Goal: Task Accomplishment & Management: Use online tool/utility

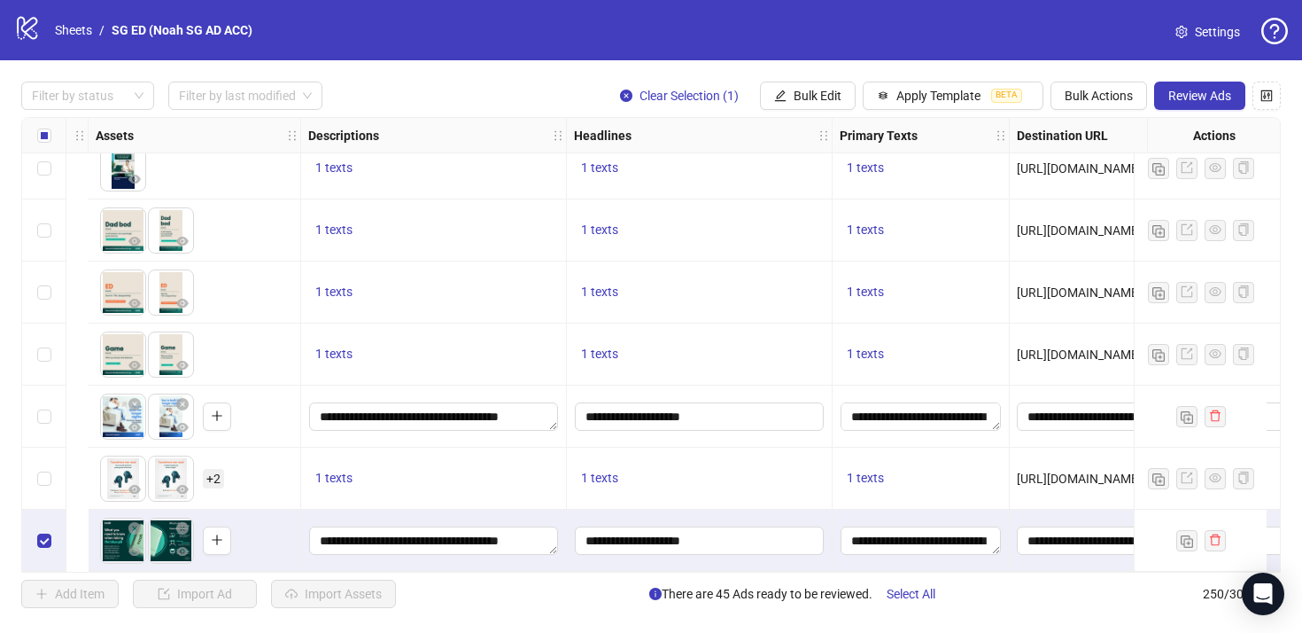
scroll to position [15093, 1185]
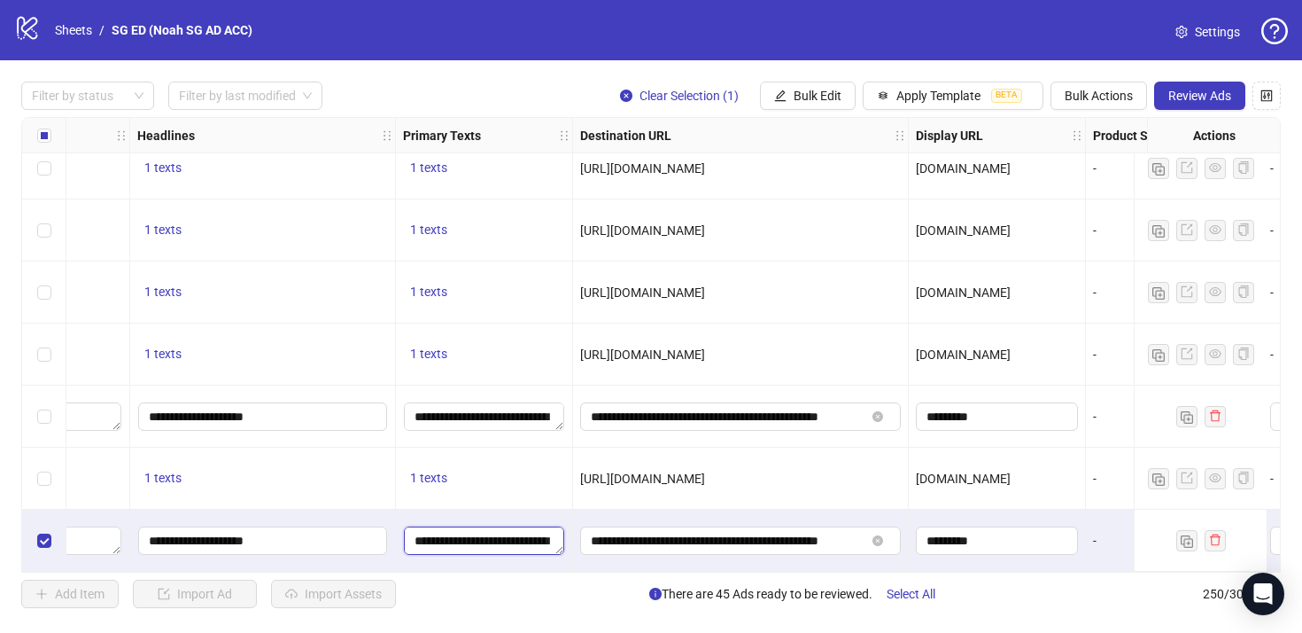
drag, startPoint x: 496, startPoint y: 533, endPoint x: 619, endPoint y: 556, distance: 125.1
click at [515, 531] on textarea "**********" at bounding box center [484, 540] width 160 height 28
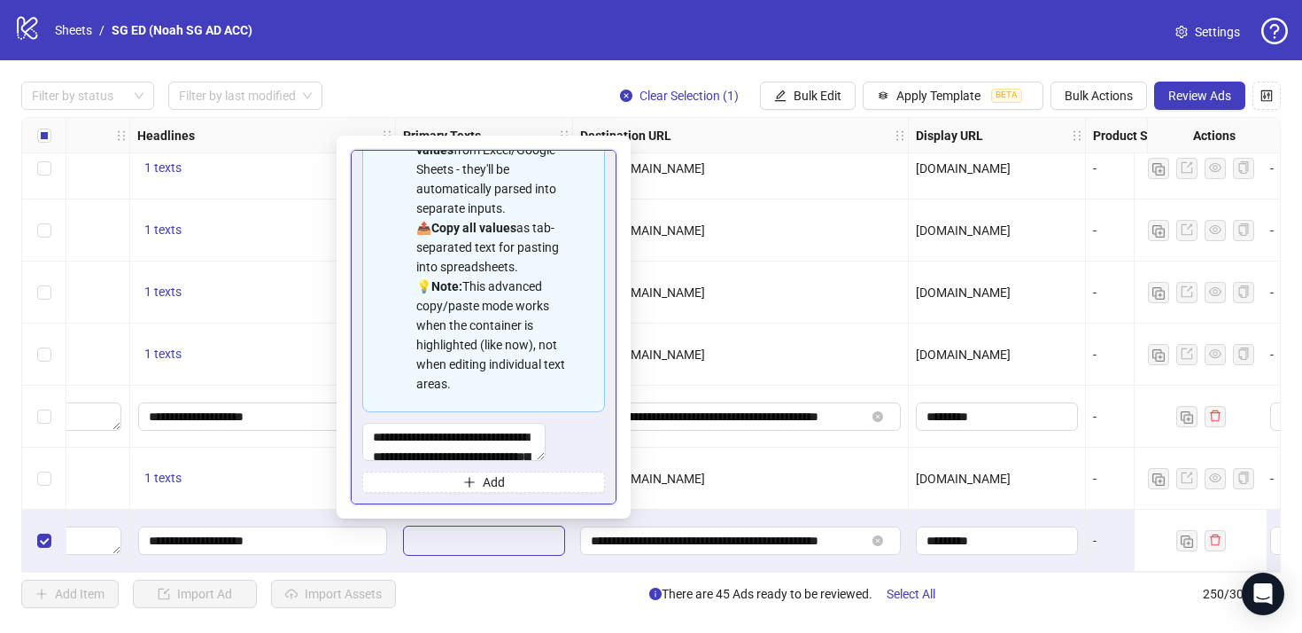
click at [325, 483] on div "1 texts" at bounding box center [263, 478] width 266 height 62
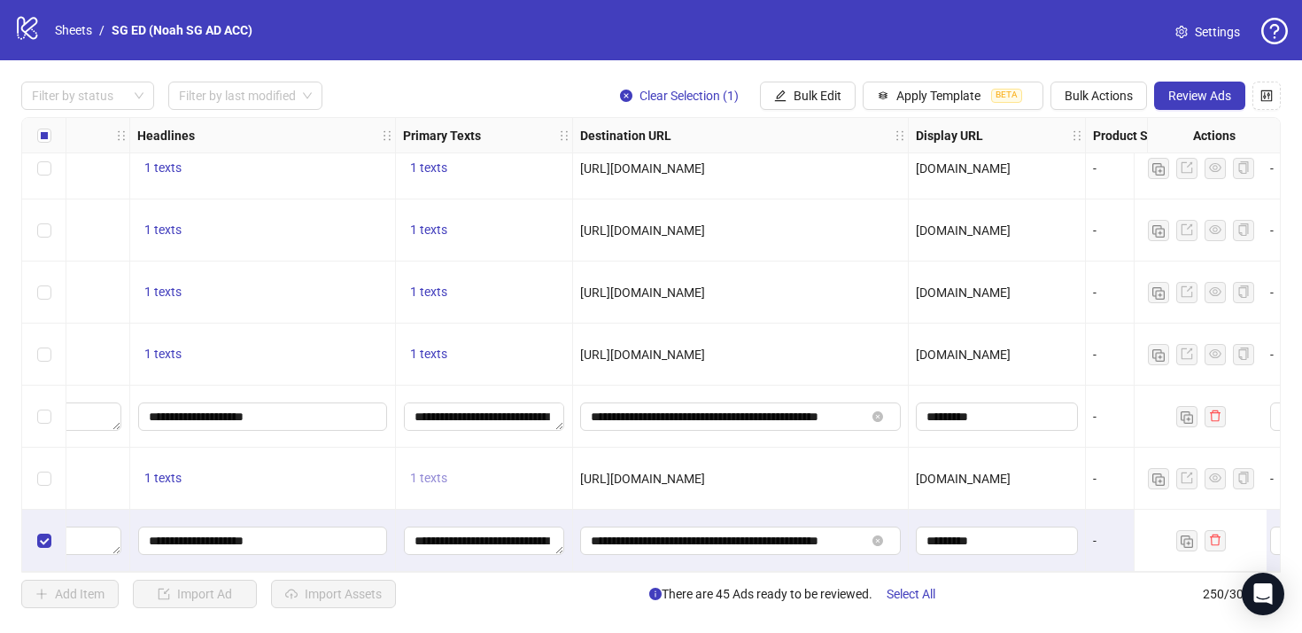
click at [406, 481] on button "1 texts" at bounding box center [428, 478] width 51 height 21
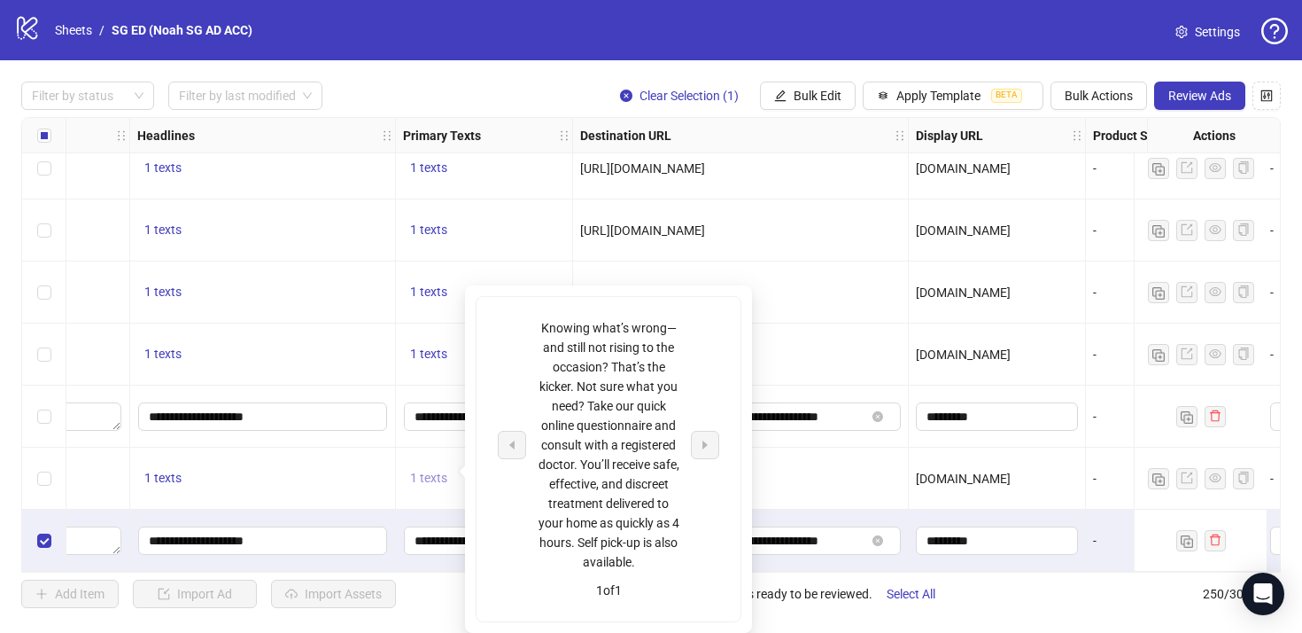
click at [410, 470] on span "1 texts" at bounding box center [428, 477] width 37 height 14
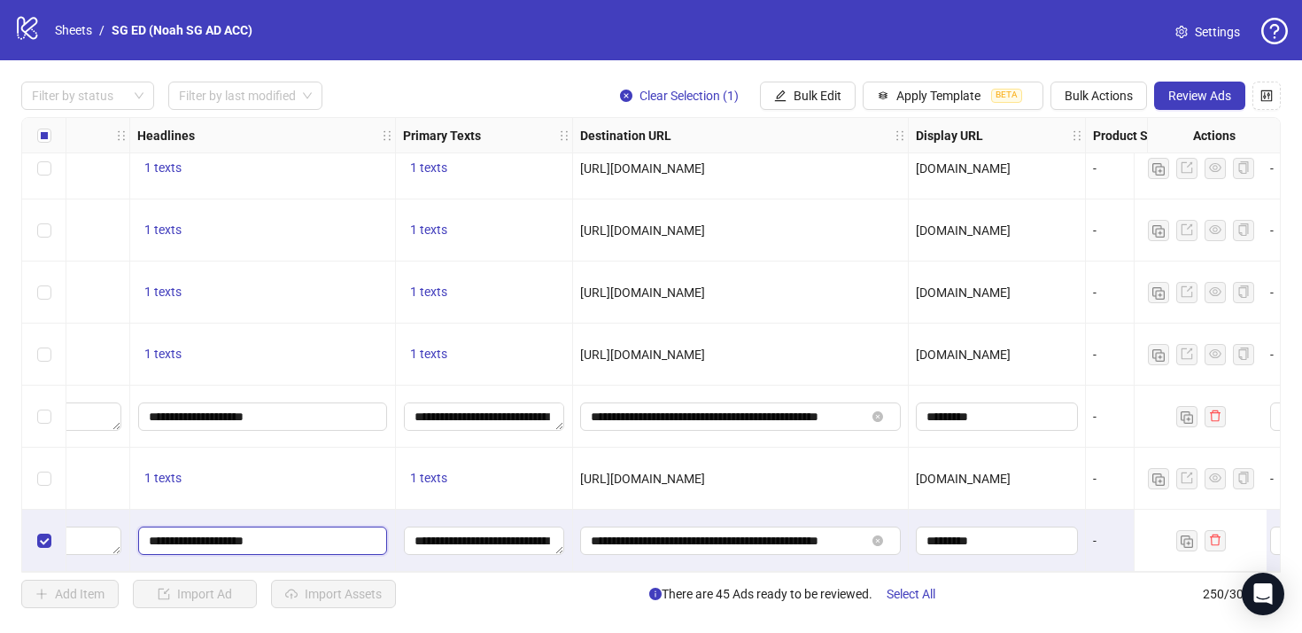
click at [299, 532] on input "**********" at bounding box center [262, 540] width 249 height 28
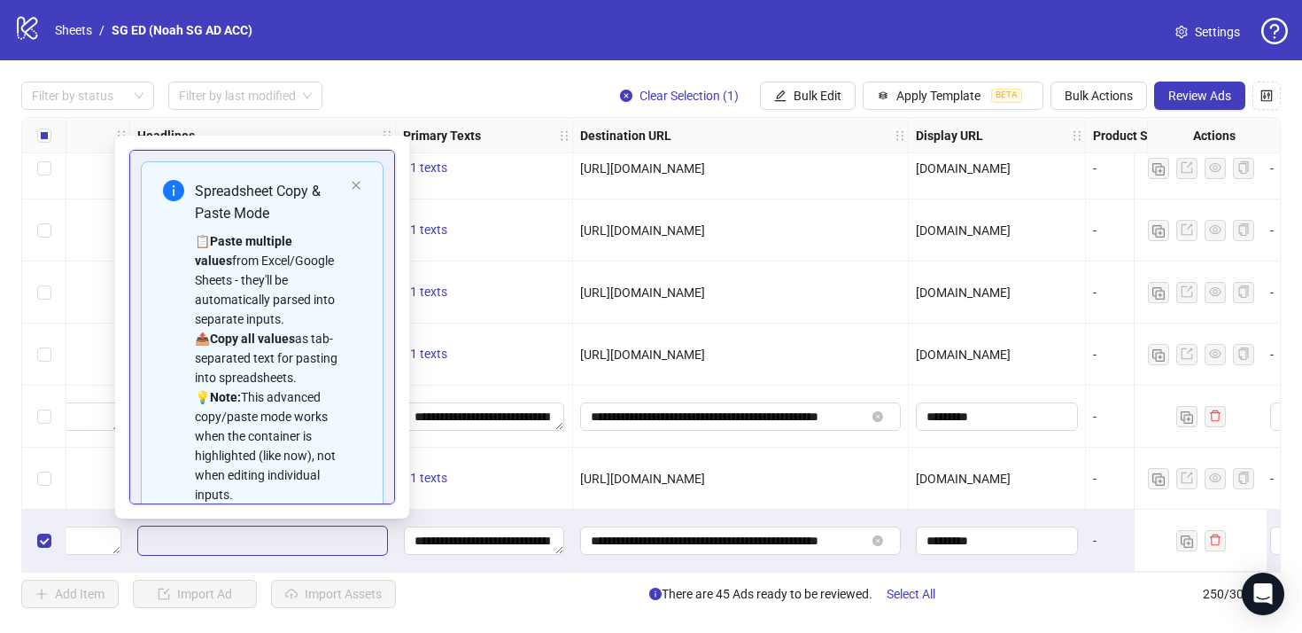
click at [490, 495] on div "1 texts" at bounding box center [484, 478] width 177 height 62
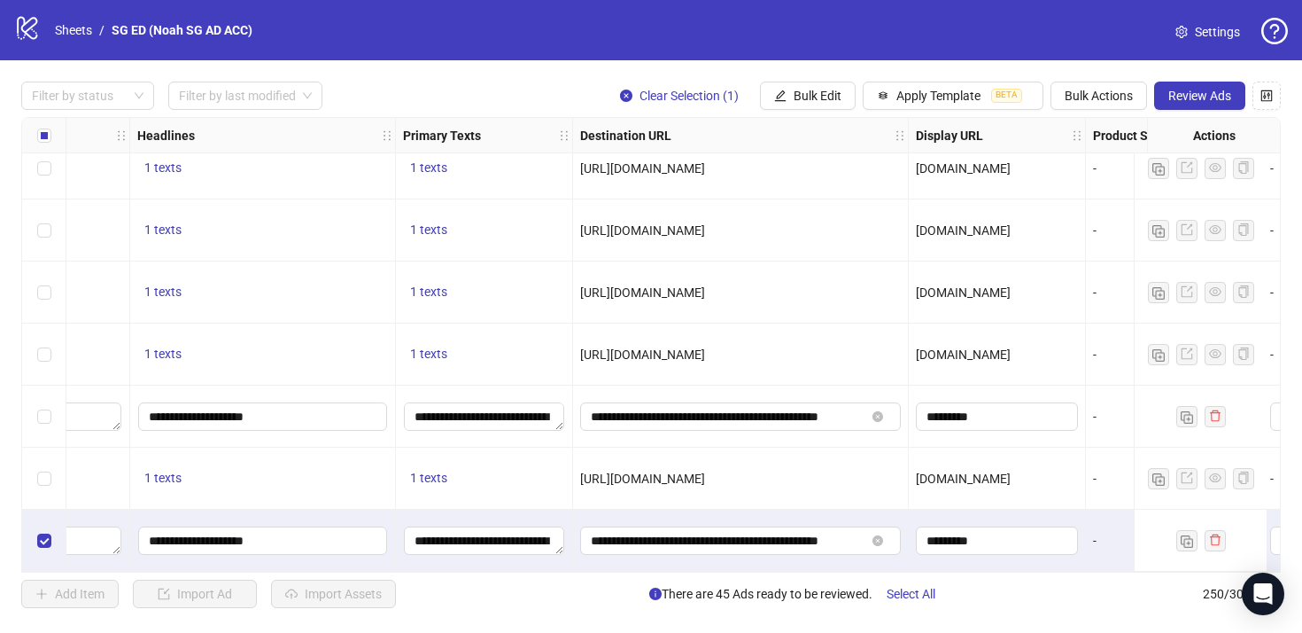
scroll to position [15093, 1049]
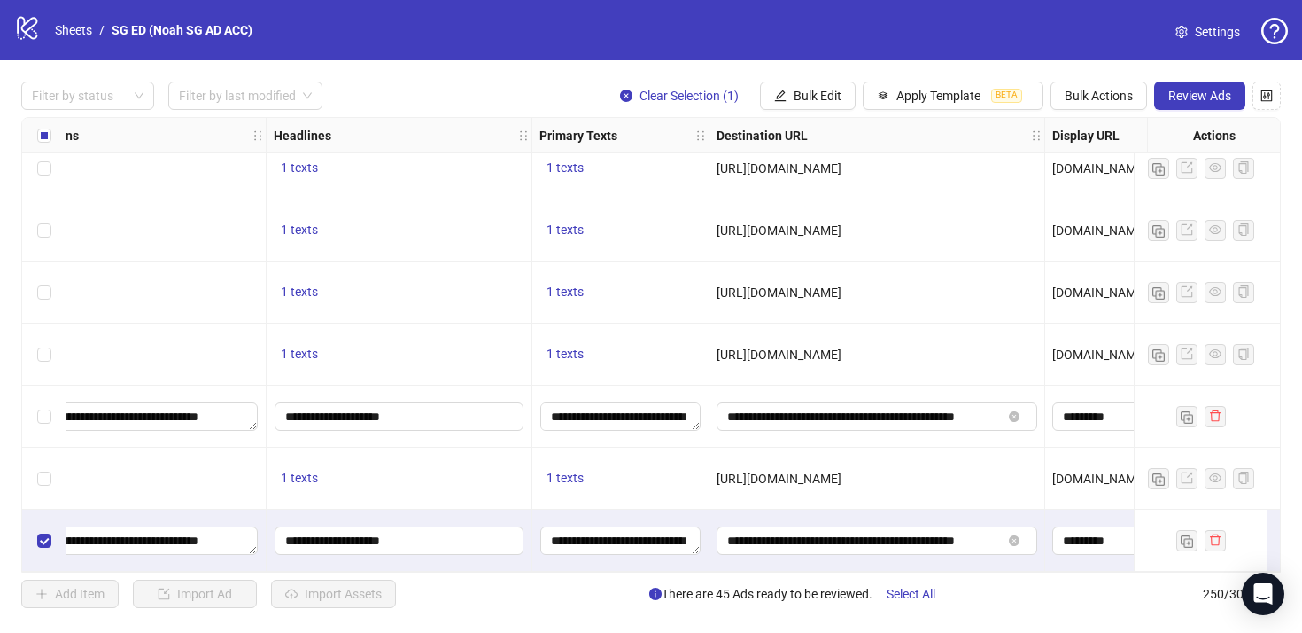
drag, startPoint x: 639, startPoint y: 572, endPoint x: 693, endPoint y: 575, distance: 54.1
click at [693, 575] on div "**********" at bounding box center [651, 344] width 1302 height 569
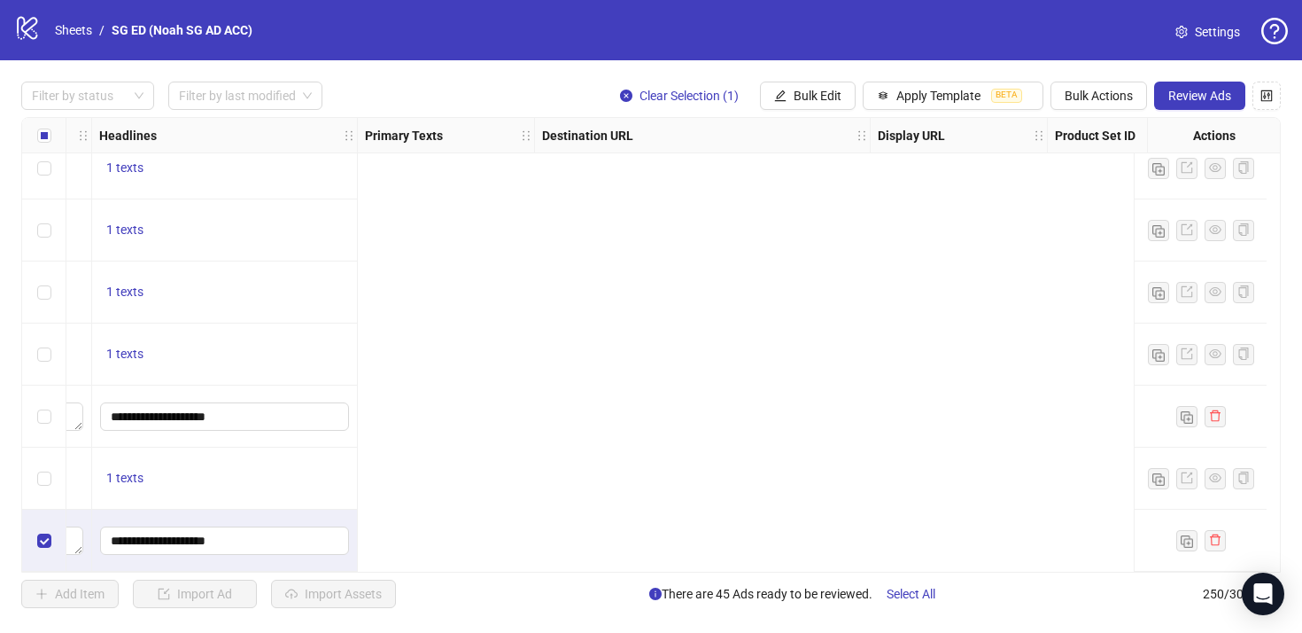
scroll to position [15093, 0]
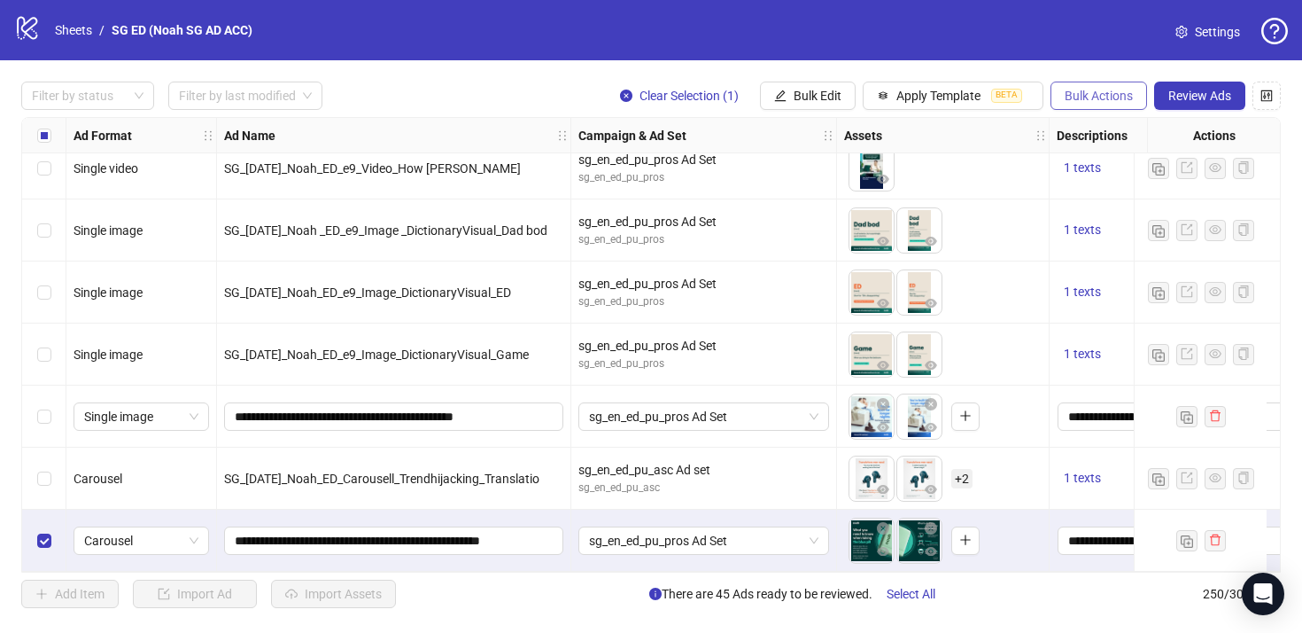
click at [1103, 99] on span "Bulk Actions" at bounding box center [1099, 96] width 68 height 14
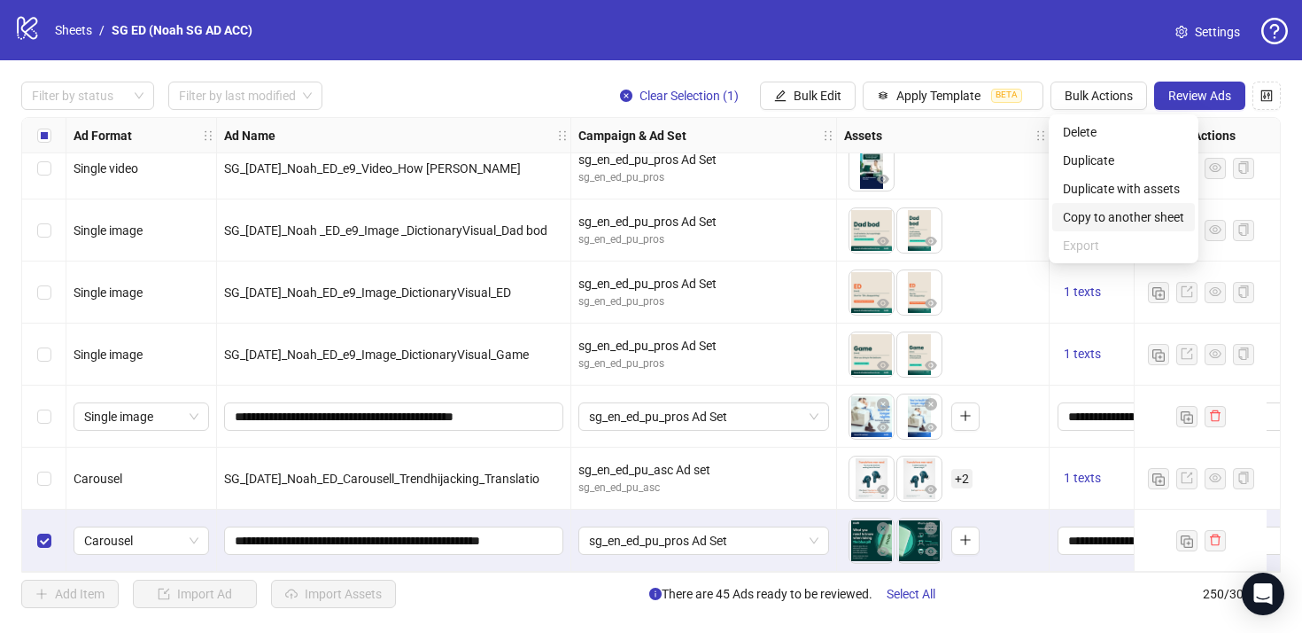
click at [1108, 218] on span "Copy to another sheet" at bounding box center [1123, 216] width 121 height 19
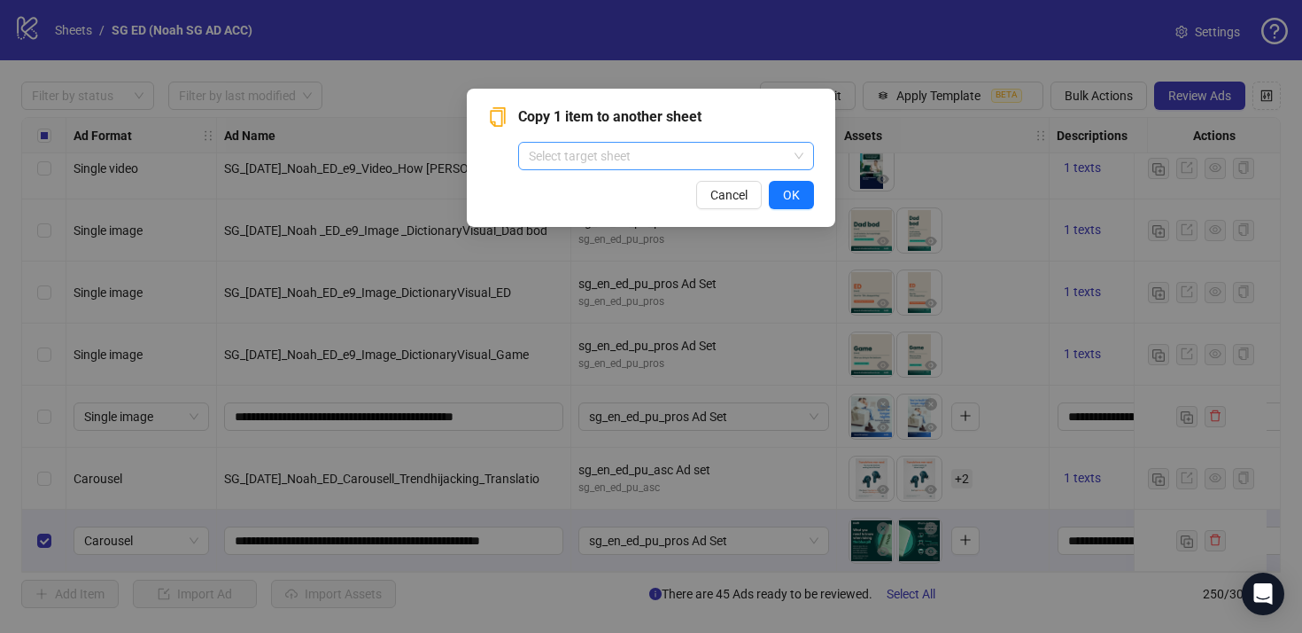
click at [733, 162] on input "search" at bounding box center [658, 156] width 259 height 27
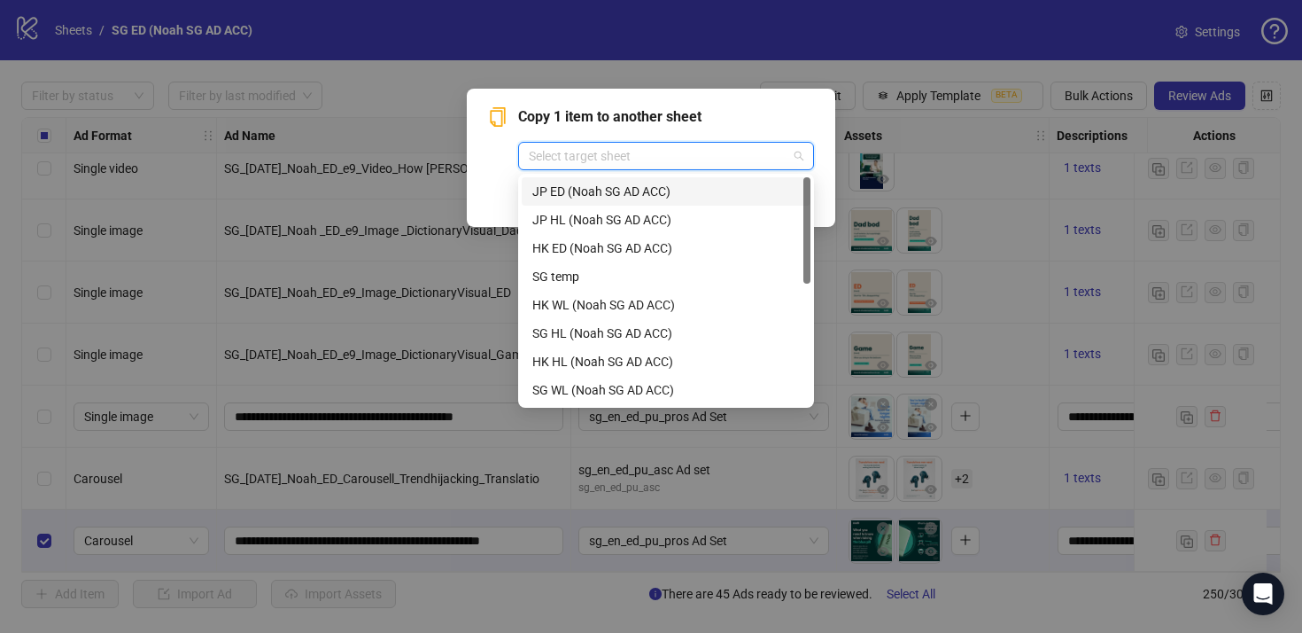
click at [692, 195] on div "JP ED (Noah SG AD ACC)" at bounding box center [666, 191] width 268 height 19
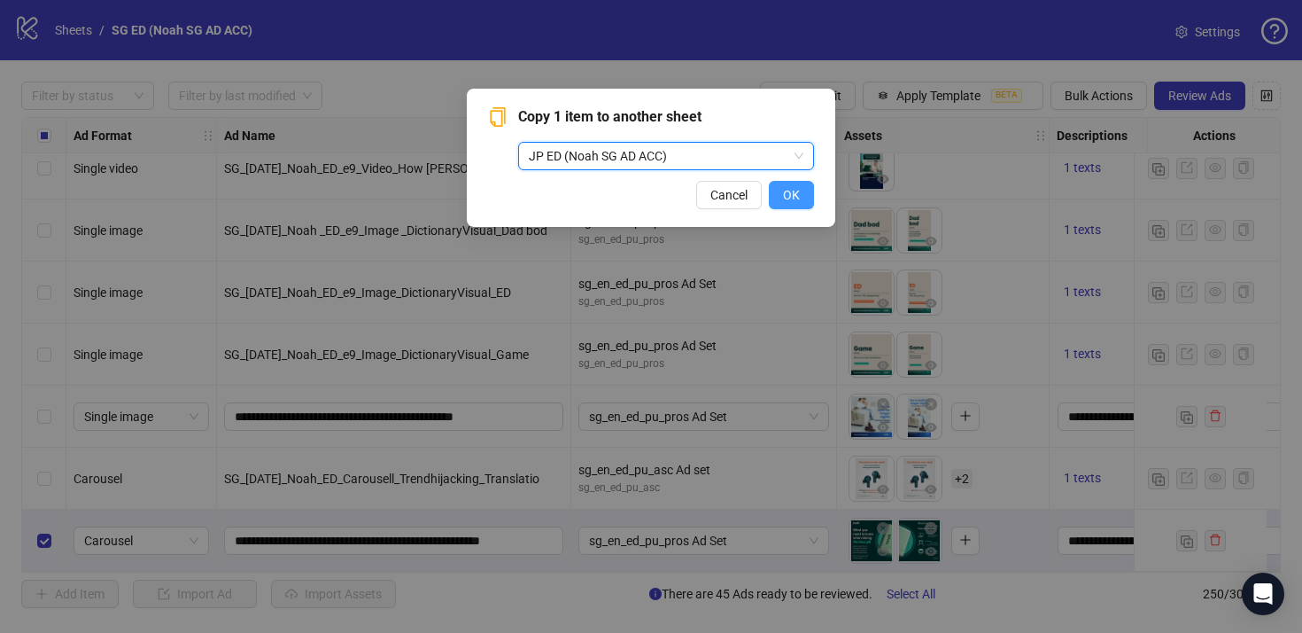
click at [796, 197] on span "OK" at bounding box center [791, 195] width 17 height 14
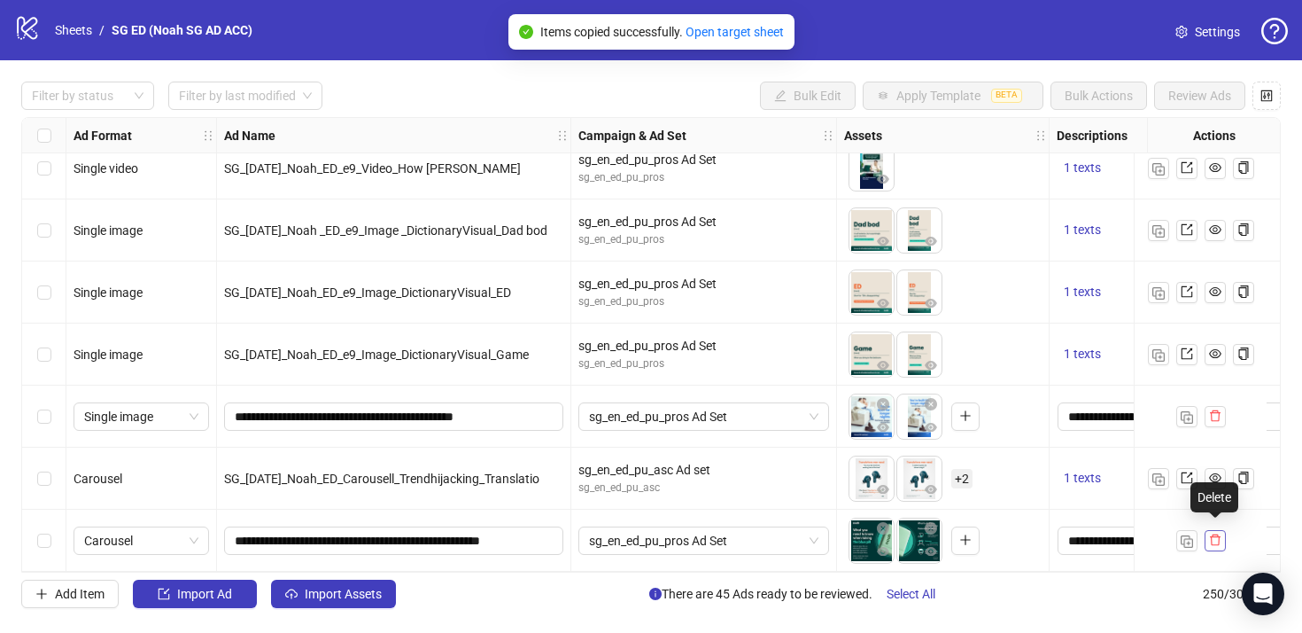
click at [1217, 535] on icon "delete" at bounding box center [1215, 539] width 12 height 12
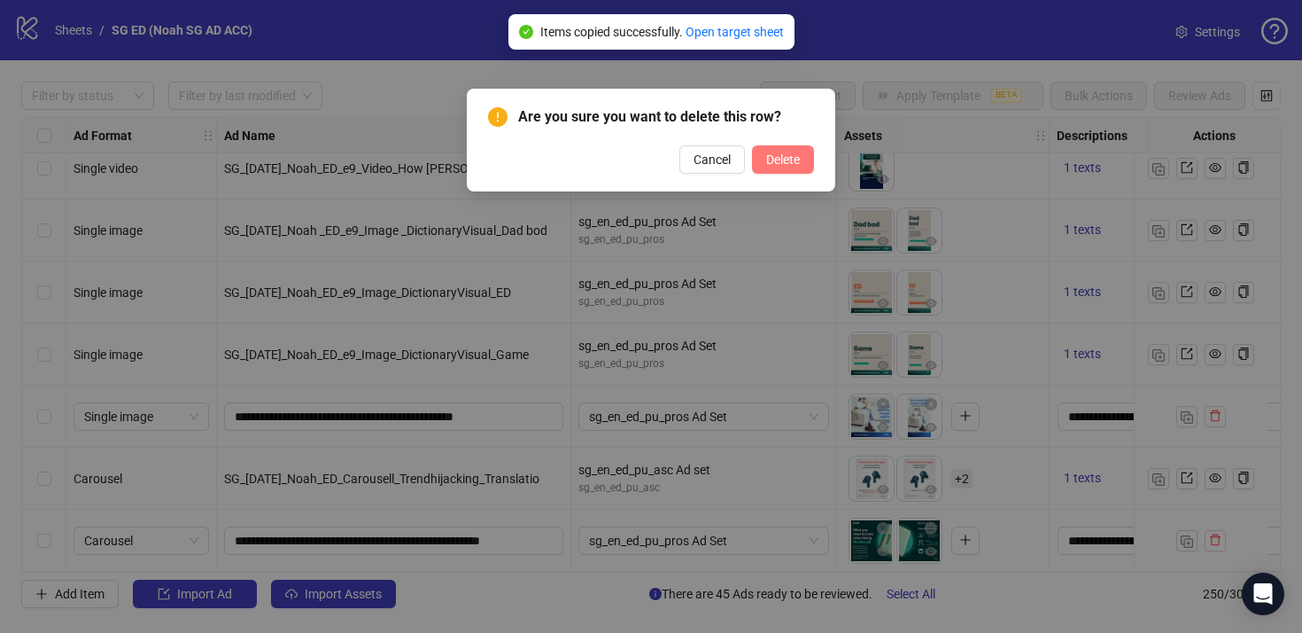
click at [773, 153] on span "Delete" at bounding box center [783, 159] width 34 height 14
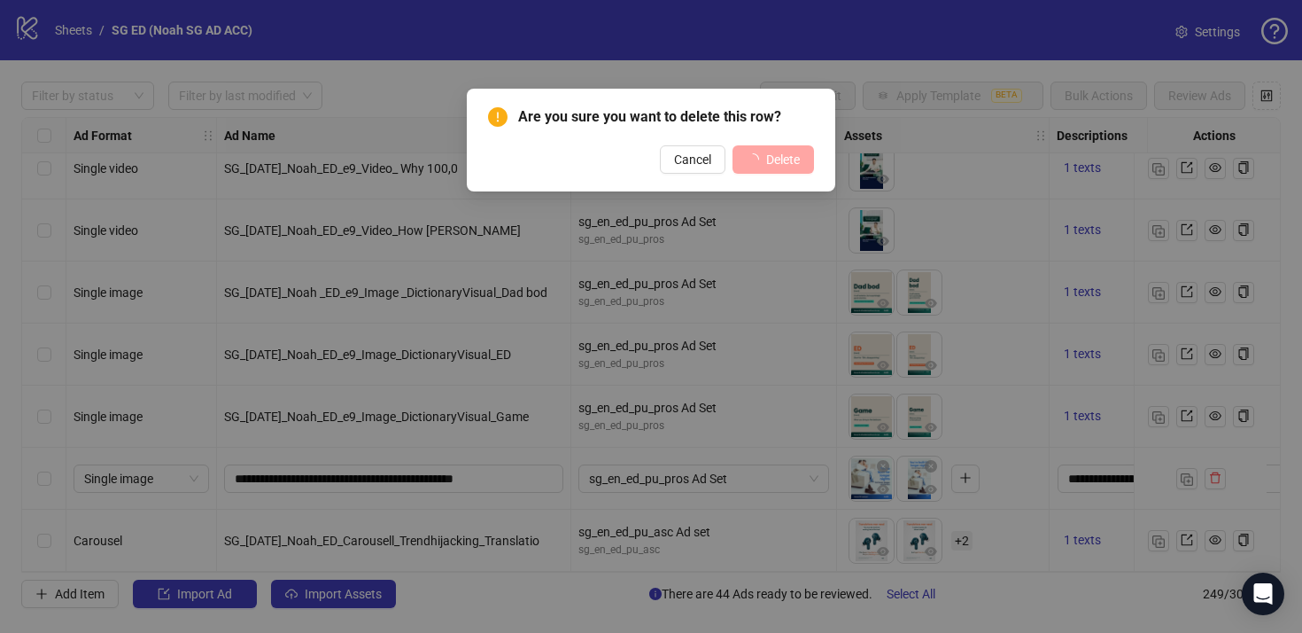
scroll to position [15031, 0]
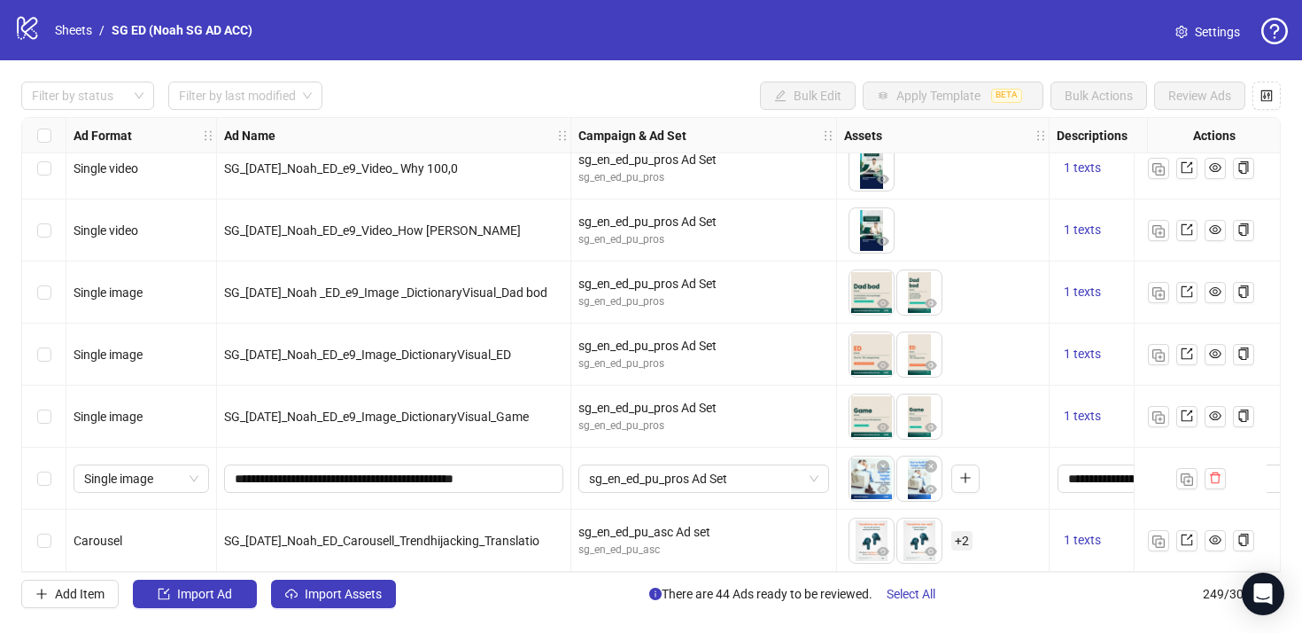
click at [98, 34] on ol "Sheets / SG ED (Noah SG AD ACC)" at bounding box center [154, 29] width 198 height 19
click at [88, 32] on link "Sheets" at bounding box center [73, 29] width 44 height 19
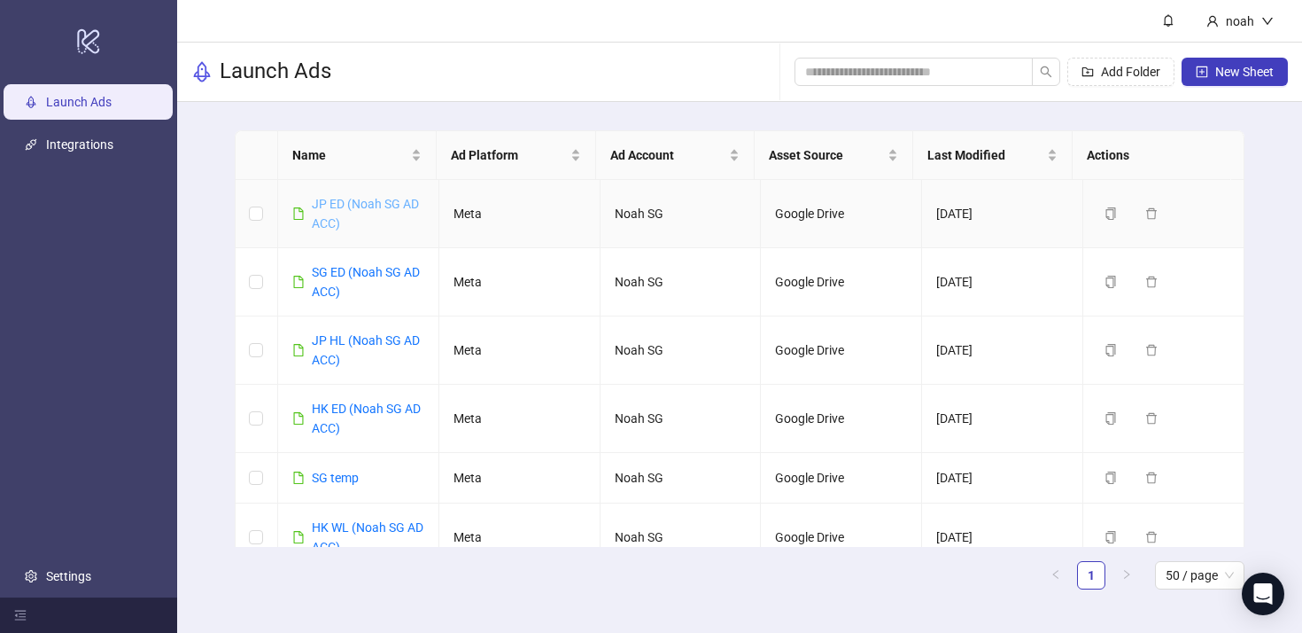
click at [335, 204] on link "JP ED (Noah SG AD ACC)" at bounding box center [365, 214] width 107 height 34
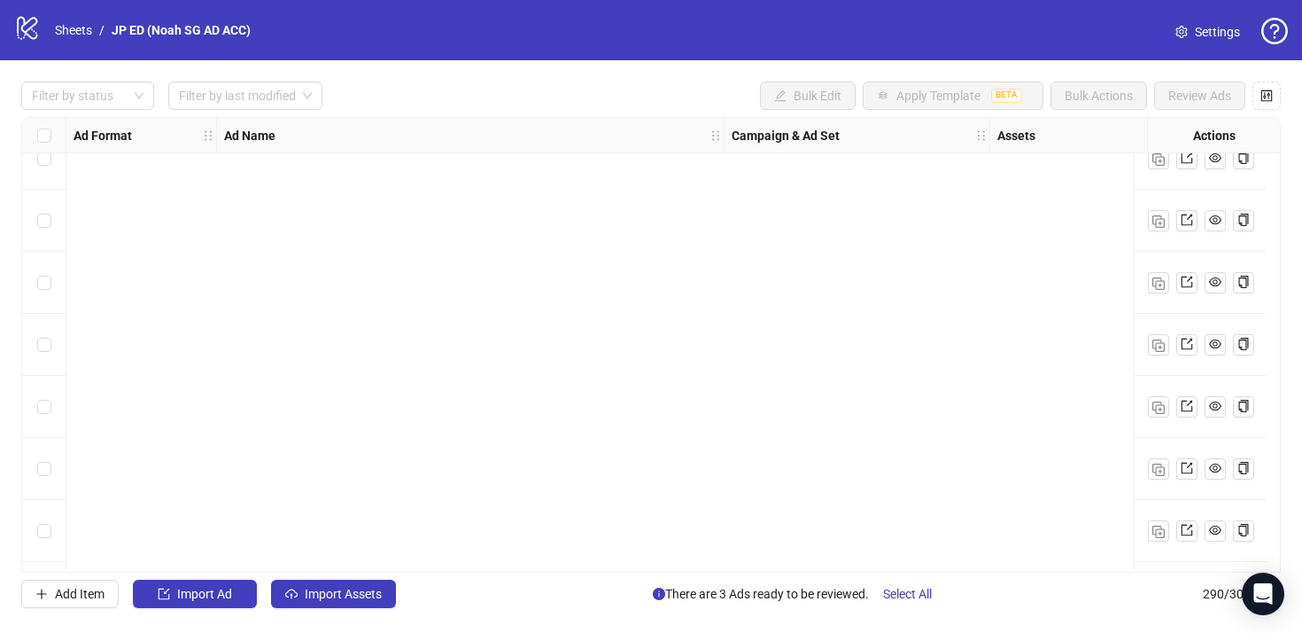
scroll to position [17574, 0]
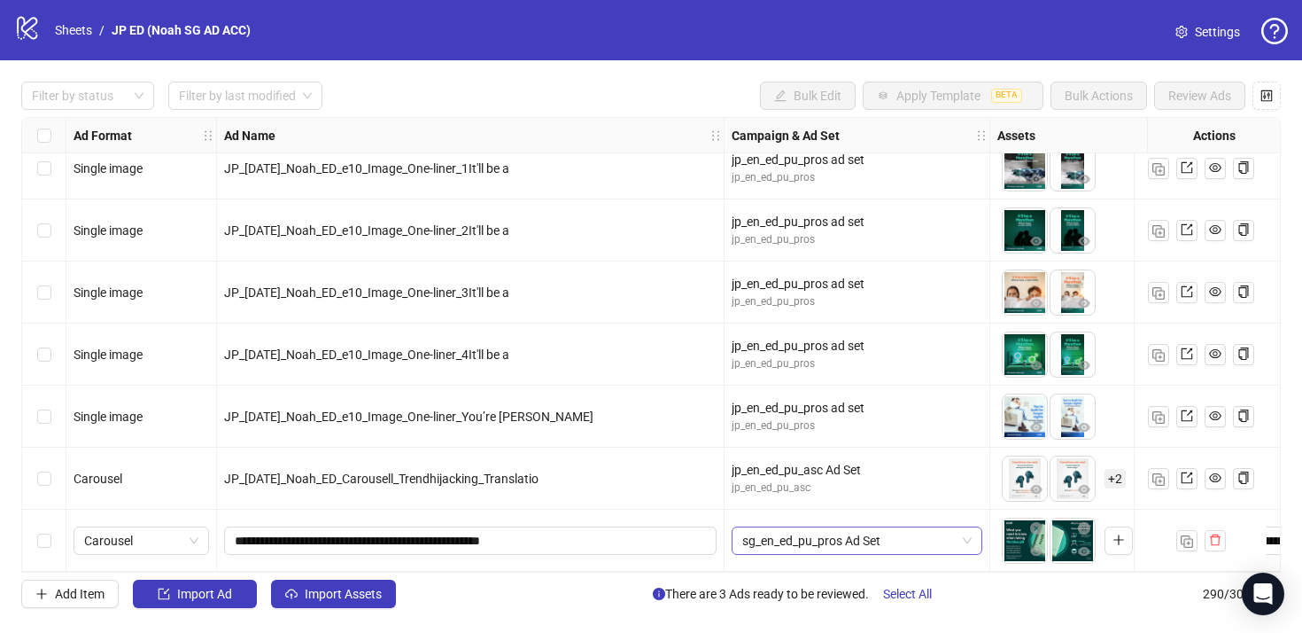
click at [787, 543] on span "sg_en_ed_pu_pros Ad Set" at bounding box center [856, 540] width 229 height 27
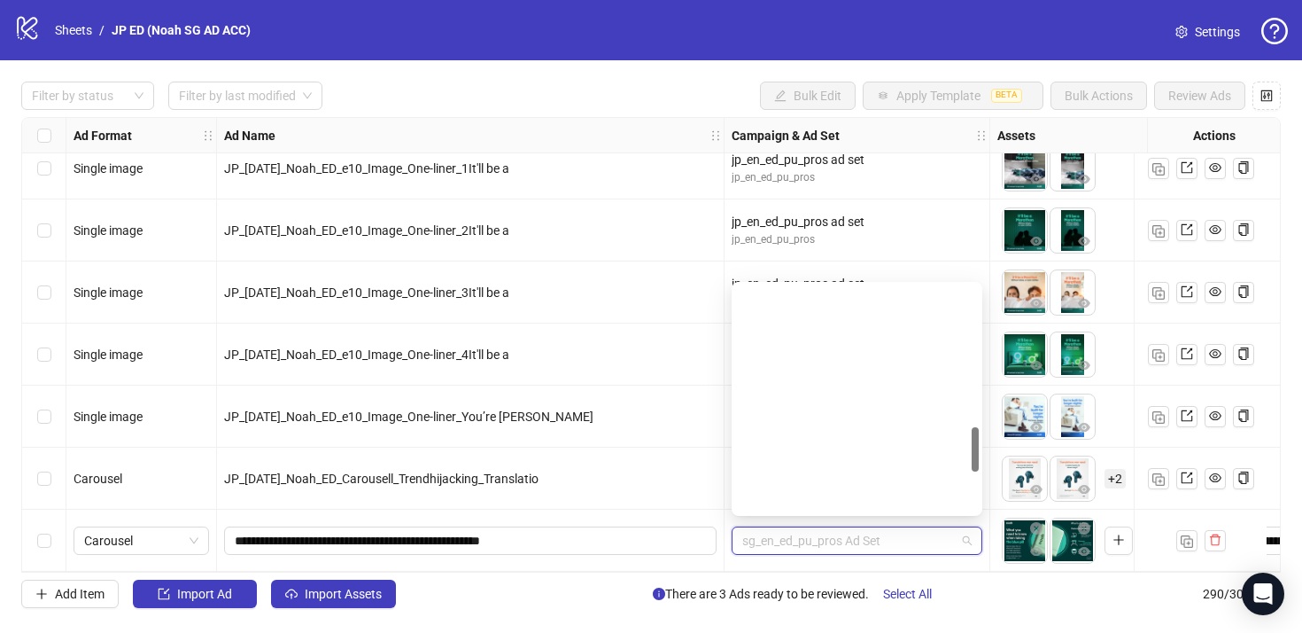
scroll to position [717, 0]
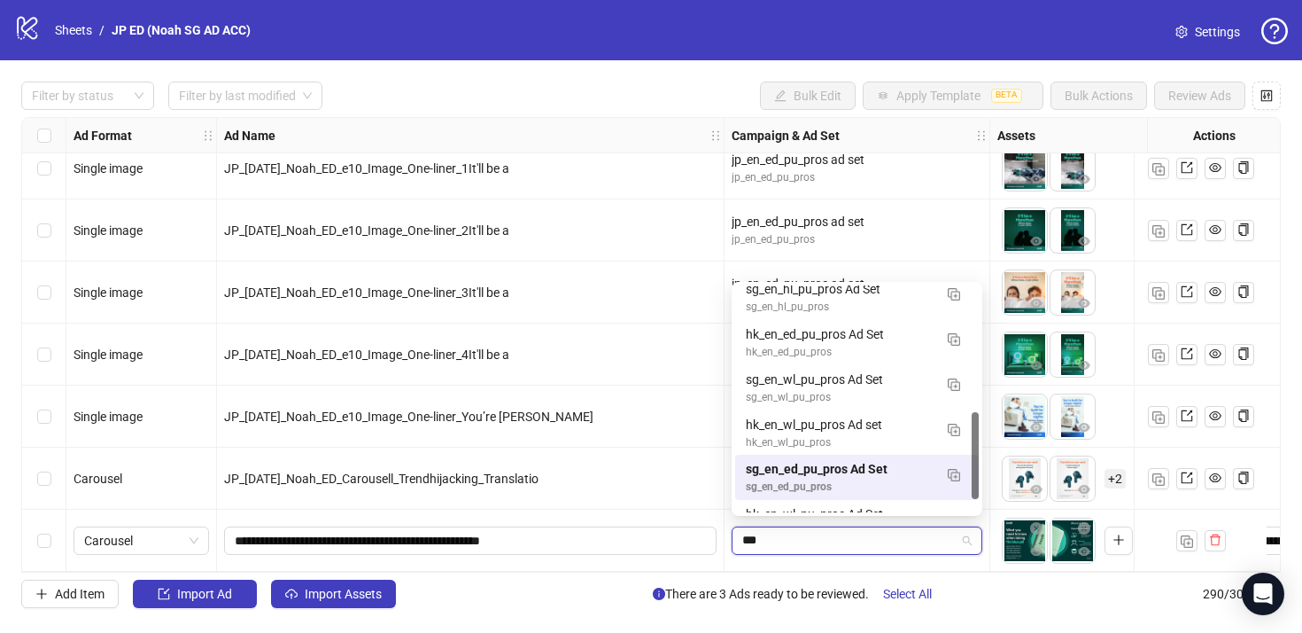
type input "****"
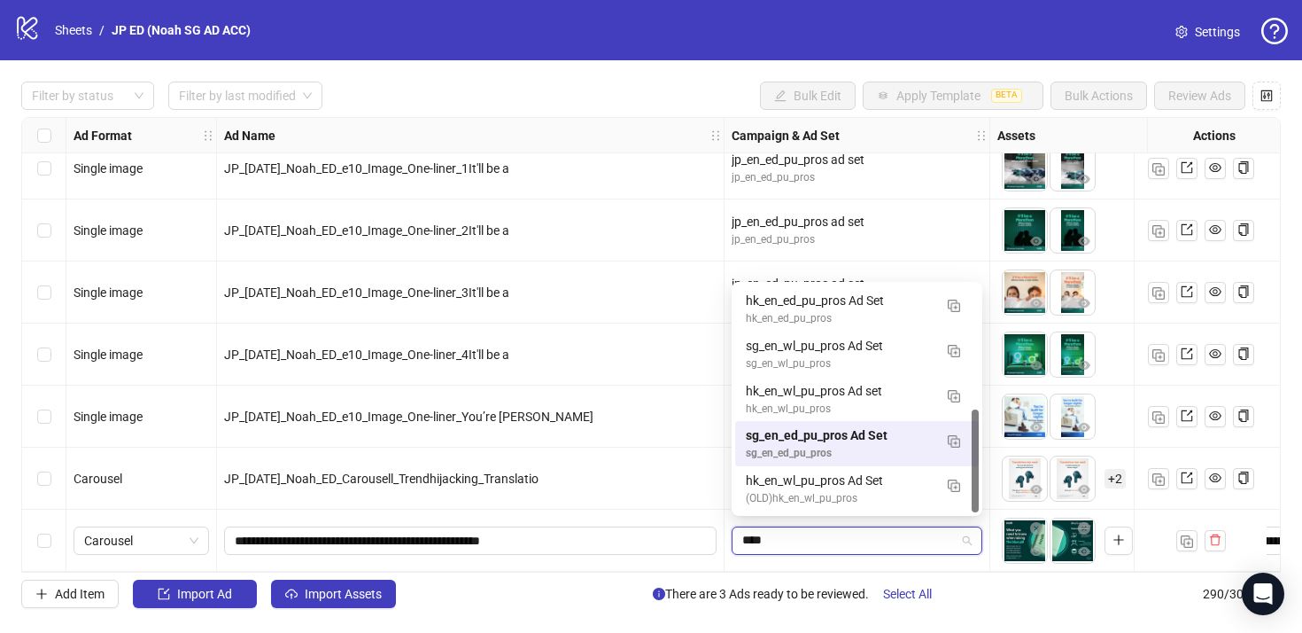
scroll to position [270, 0]
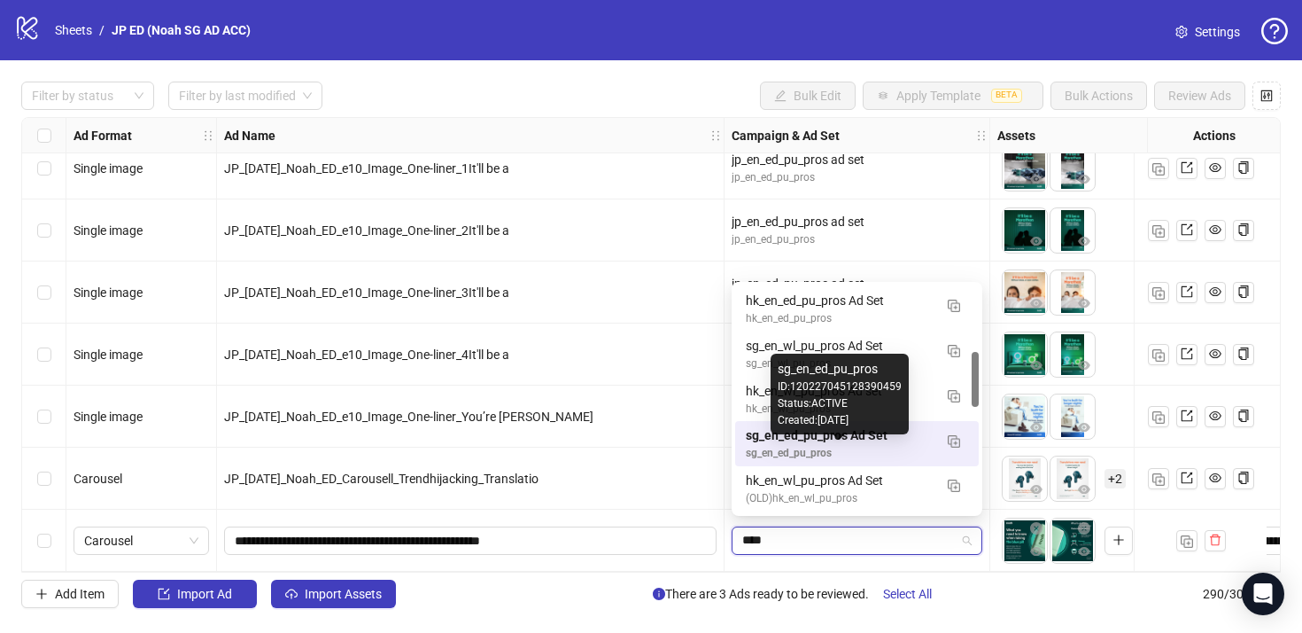
click at [825, 446] on div "sg_en_ed_pu_pros" at bounding box center [839, 453] width 187 height 17
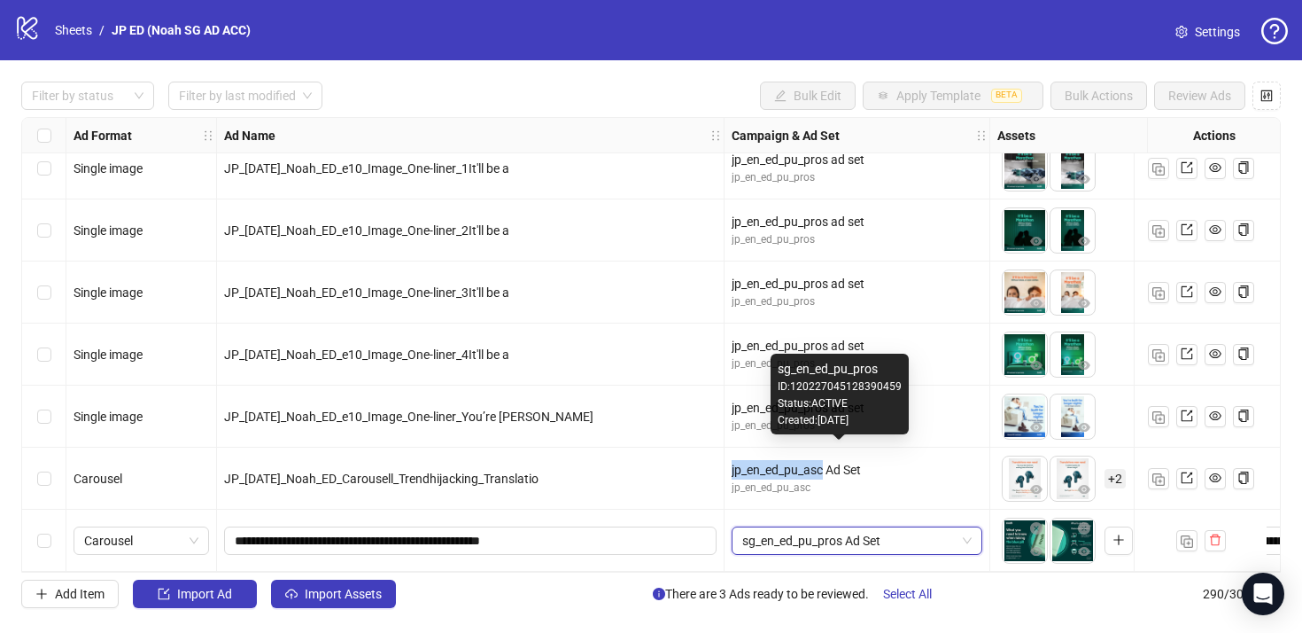
click at [825, 447] on div "jp_en_ed_pu_asc Ad Set jp_en_ed_pu_asc" at bounding box center [858, 478] width 266 height 62
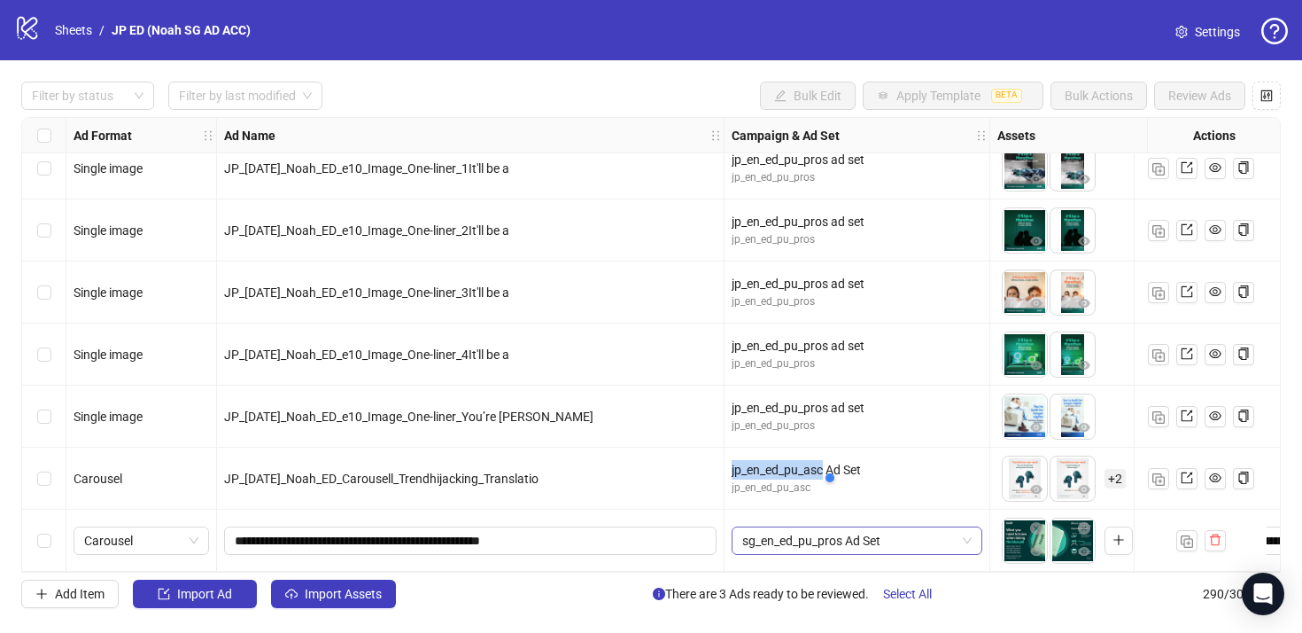
click at [796, 527] on span "sg_en_ed_pu_pros Ad Set" at bounding box center [856, 540] width 229 height 27
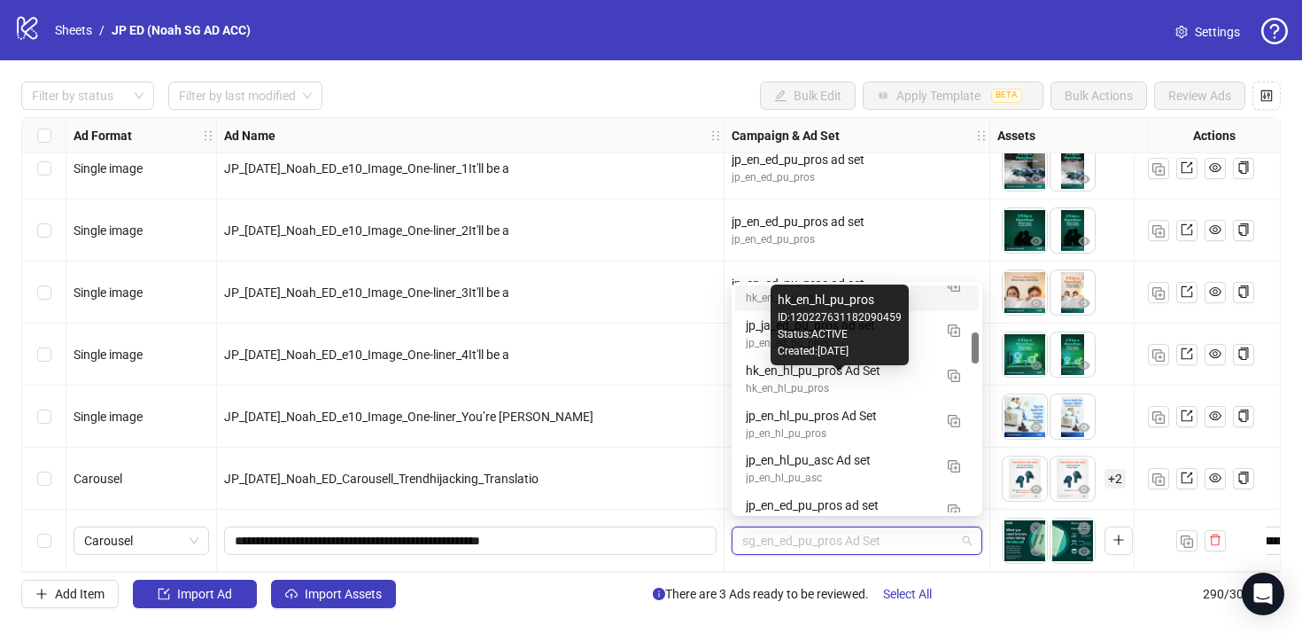
scroll to position [339, 0]
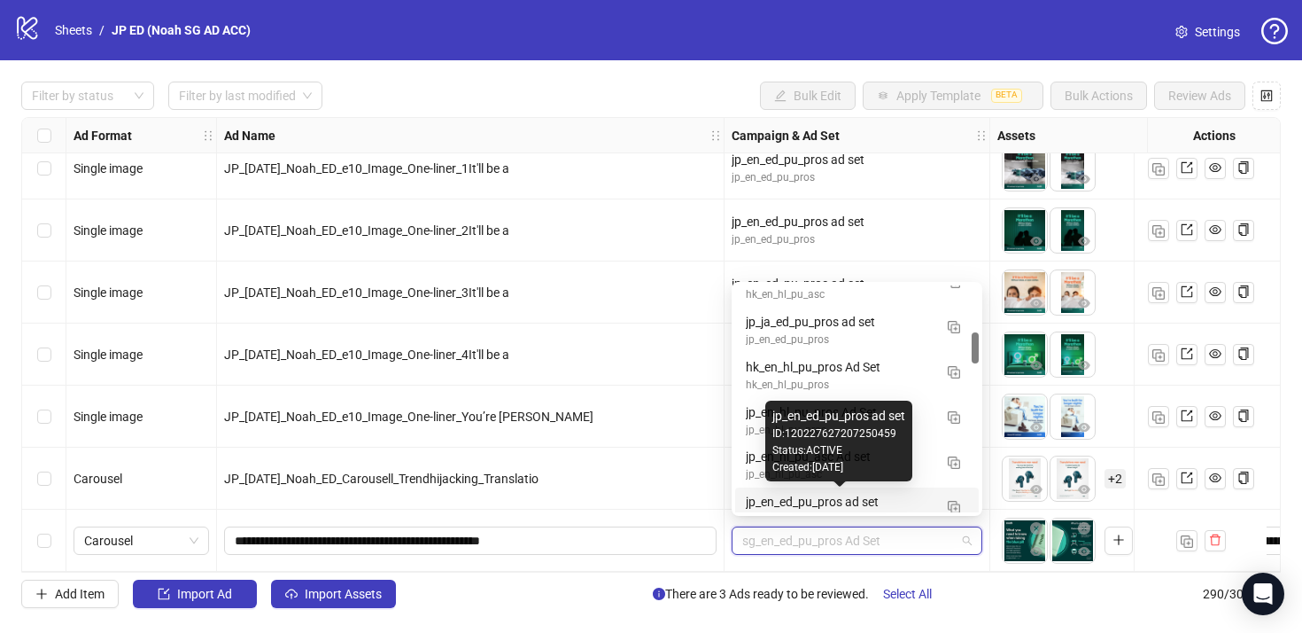
click at [881, 497] on div "jp_en_ed_pu_pros ad set" at bounding box center [839, 501] width 187 height 19
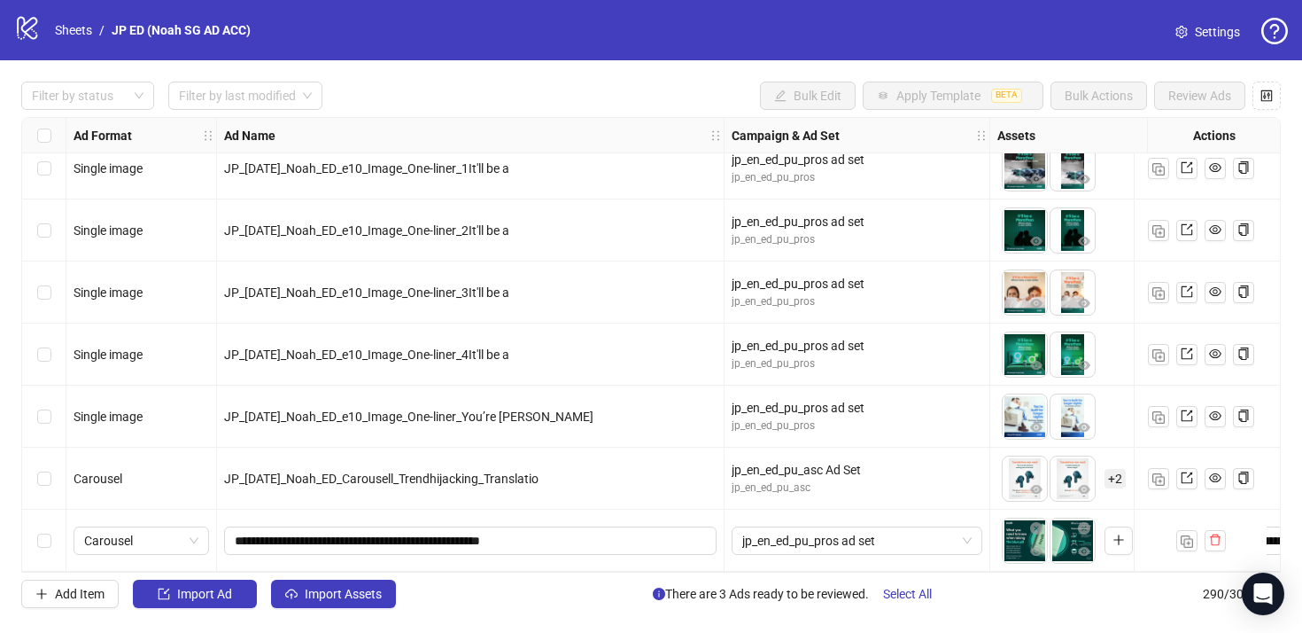
click at [617, 482] on div "JP_[DATE]_Noah_ED_Carousell_Trendhijacking_Translatio" at bounding box center [471, 478] width 508 height 62
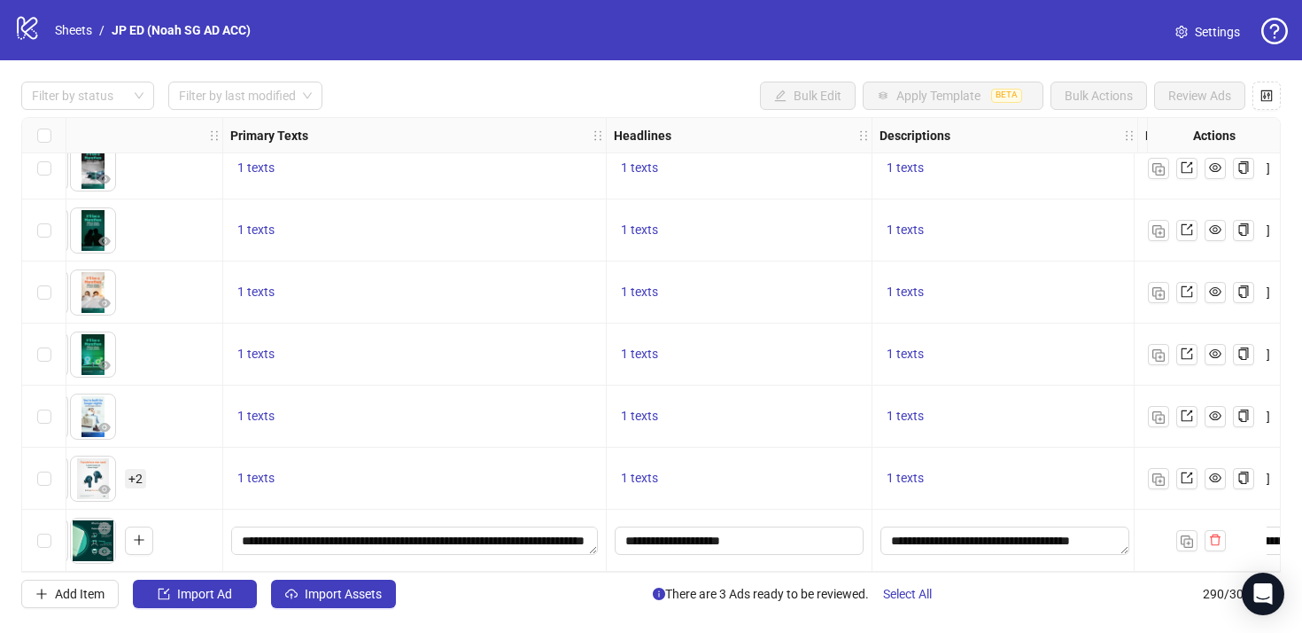
scroll to position [17574, 1550]
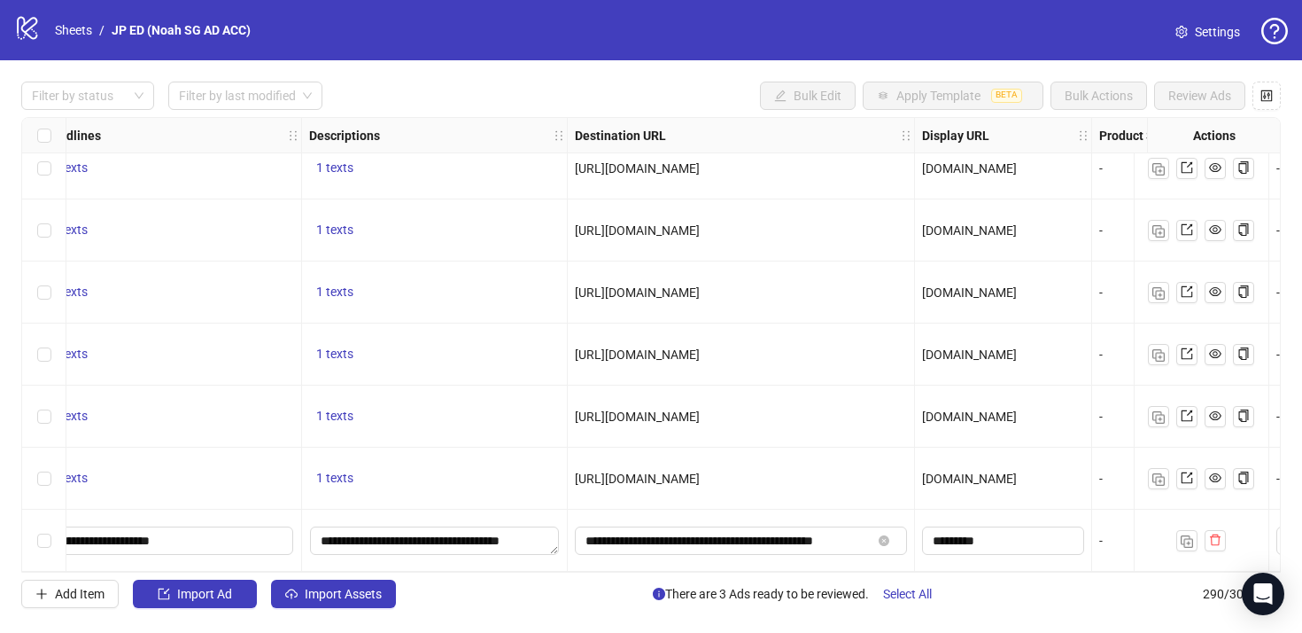
click at [693, 473] on span "[URL][DOMAIN_NAME]" at bounding box center [637, 478] width 125 height 14
copy span "[URL][DOMAIN_NAME]"
click at [886, 535] on icon "close-circle" at bounding box center [884, 540] width 11 height 11
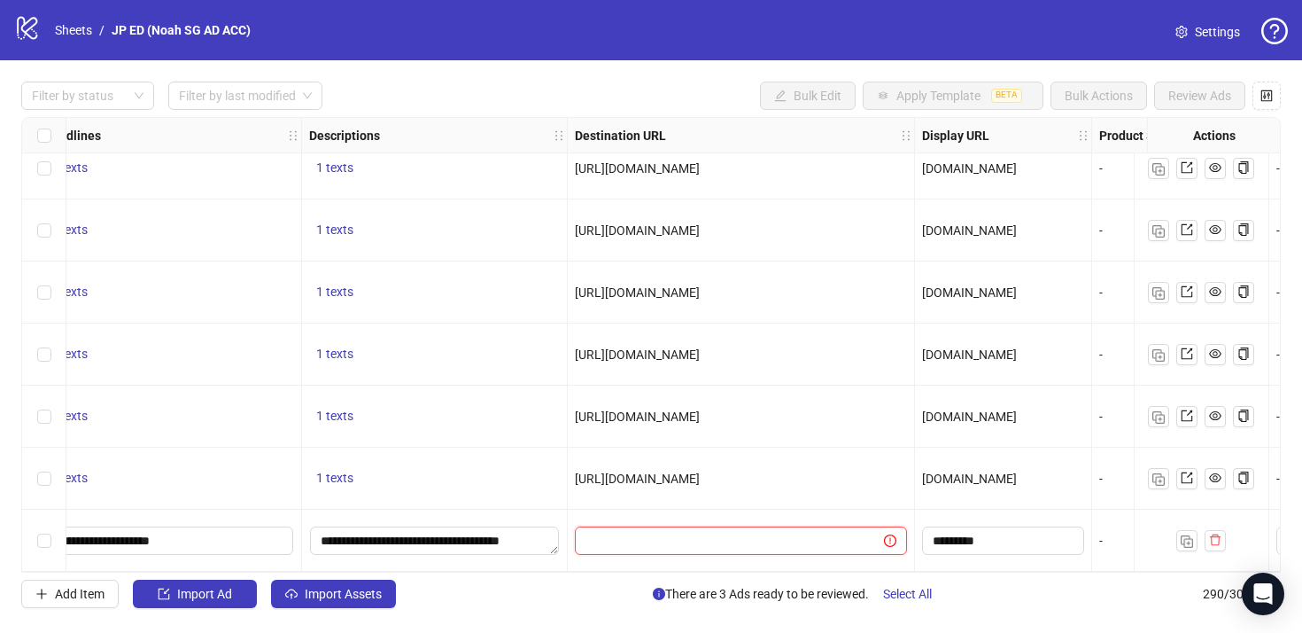
scroll to position [0, 0]
click at [785, 447] on div "[URL][DOMAIN_NAME]" at bounding box center [741, 478] width 347 height 62
click at [700, 409] on span "[URL][DOMAIN_NAME]" at bounding box center [637, 416] width 125 height 14
click at [732, 532] on input "text" at bounding box center [723, 540] width 274 height 19
paste input "**********"
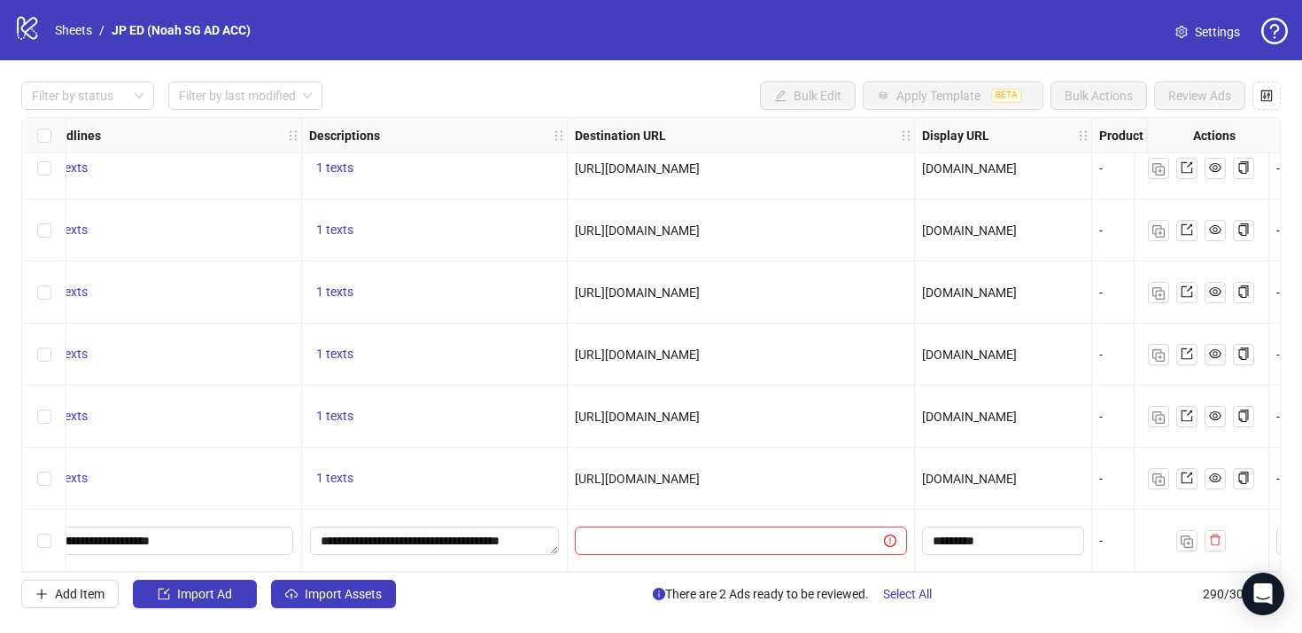
type input "**********"
click at [1014, 536] on input "*********" at bounding box center [1001, 540] width 137 height 19
type input "*********"
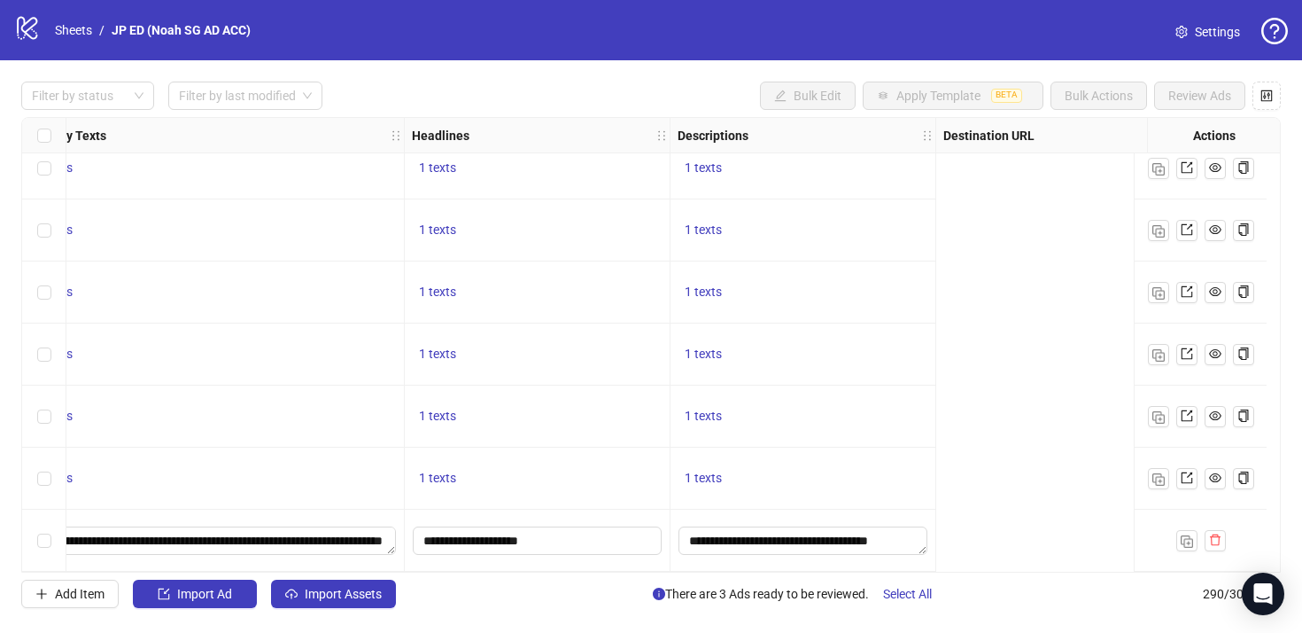
scroll to position [17574, 450]
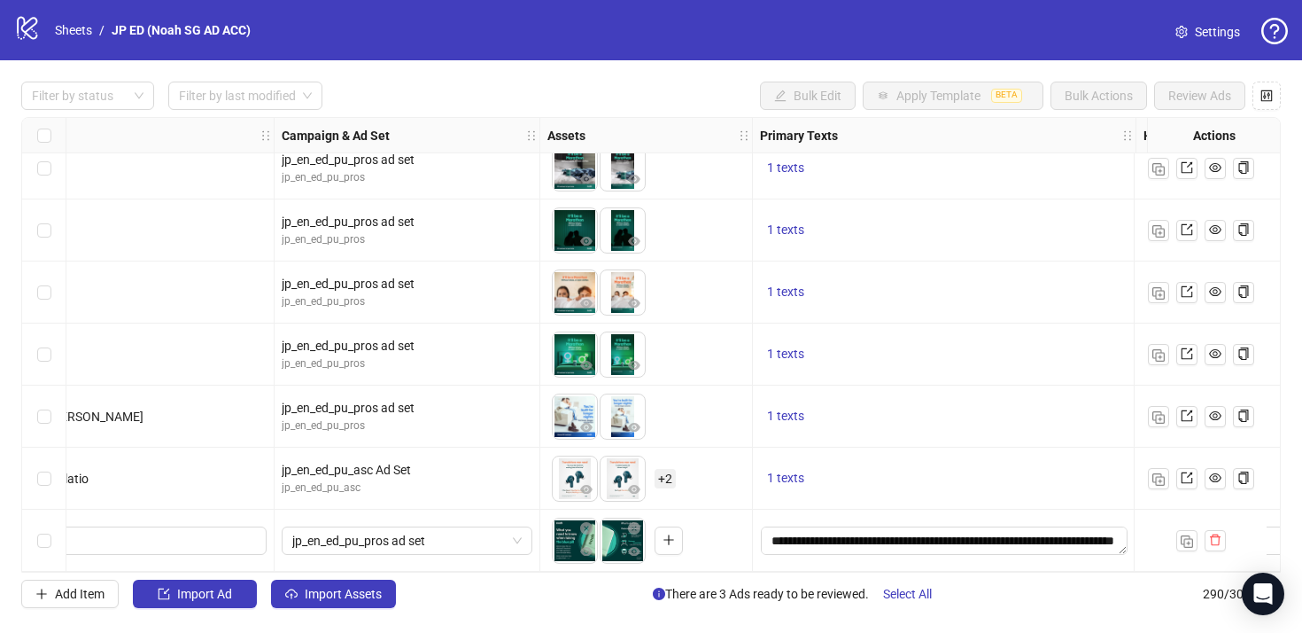
drag, startPoint x: 621, startPoint y: 607, endPoint x: 382, endPoint y: 616, distance: 239.4
click at [385, 615] on div "Filter by status Filter by last modified Bulk Edit Apply Template BETA Bulk Act…" at bounding box center [651, 344] width 1302 height 569
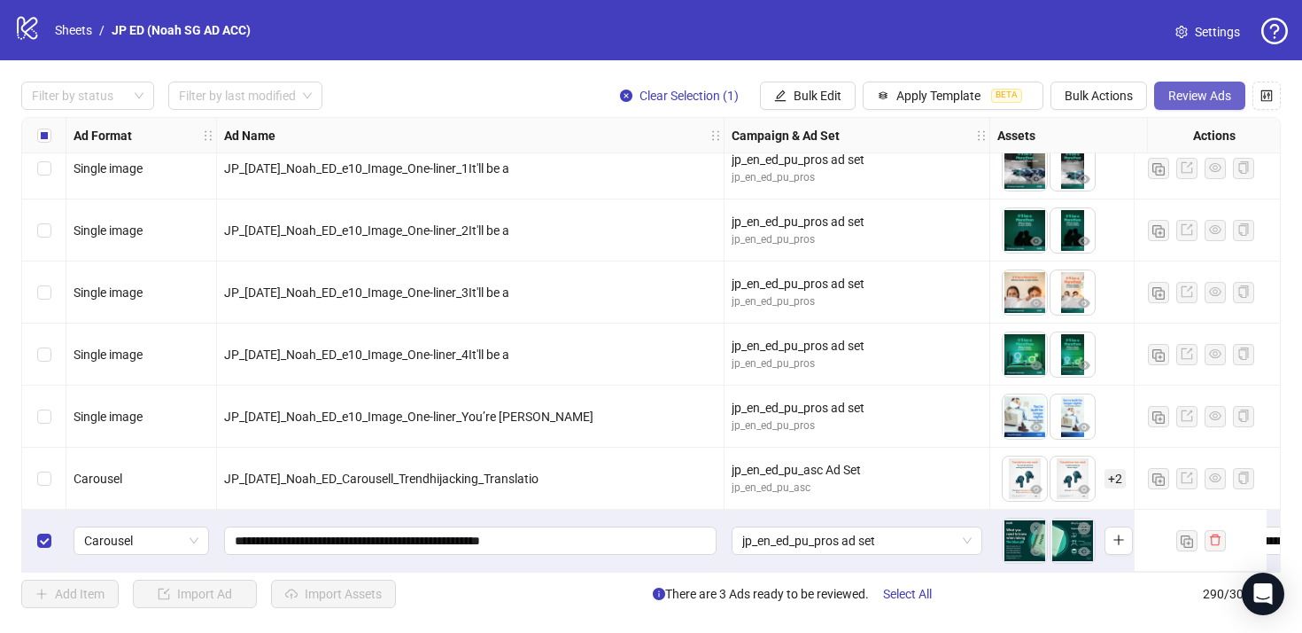
click at [1191, 90] on span "Review Ads" at bounding box center [1200, 96] width 63 height 14
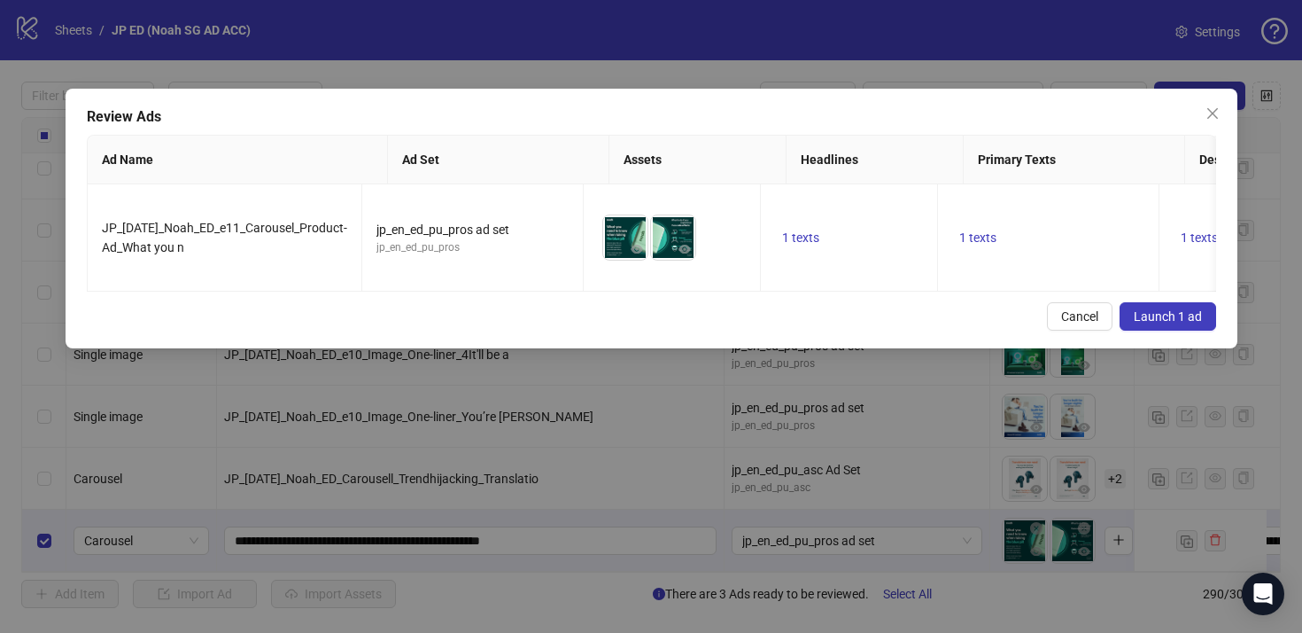
click at [1151, 323] on span "Launch 1 ad" at bounding box center [1168, 316] width 68 height 14
